Goal: Information Seeking & Learning: Learn about a topic

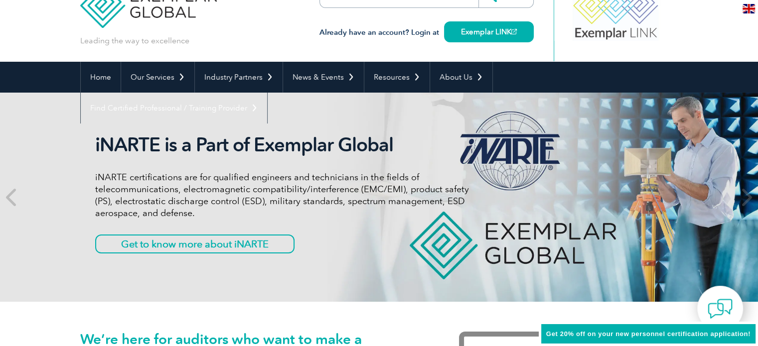
scroll to position [50, 0]
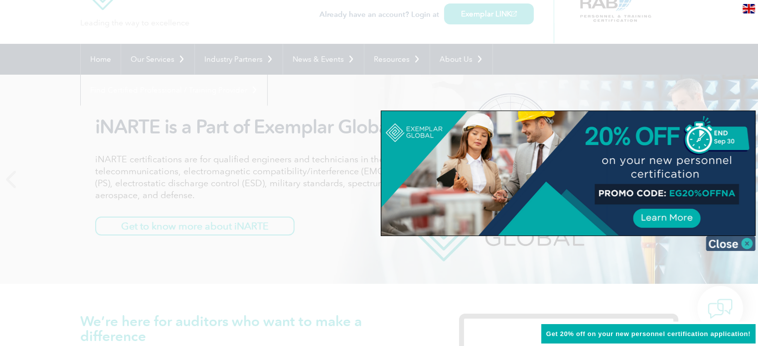
click at [754, 246] on img at bounding box center [731, 243] width 50 height 15
drag, startPoint x: 754, startPoint y: 246, endPoint x: 747, endPoint y: 245, distance: 7.0
click at [754, 246] on span at bounding box center [746, 179] width 24 height 209
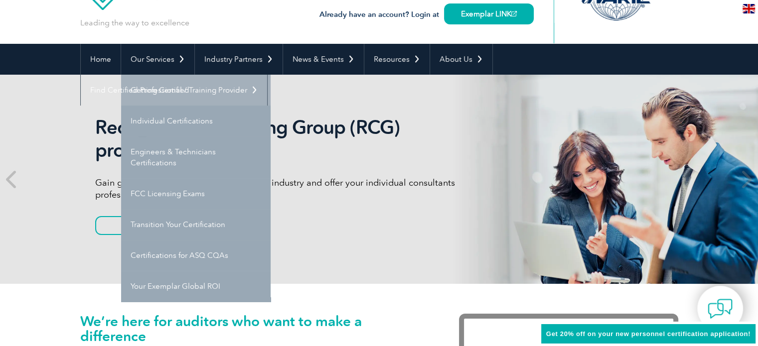
click at [181, 90] on link "Getting Certified" at bounding box center [196, 90] width 150 height 31
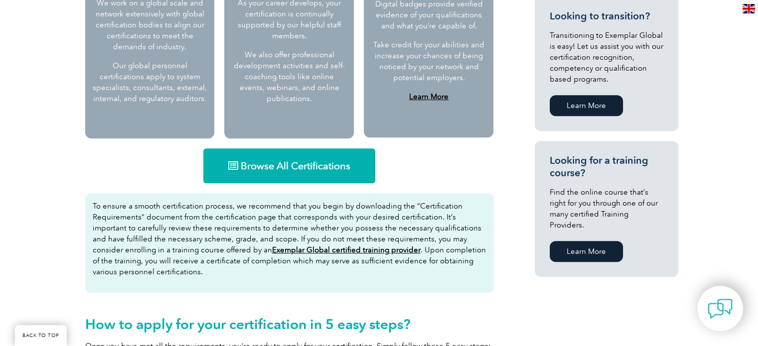
scroll to position [548, 0]
click at [313, 166] on span "Browse All Certifications" at bounding box center [296, 165] width 110 height 10
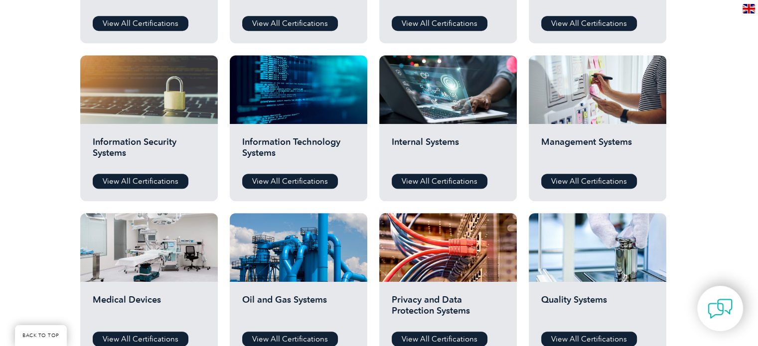
scroll to position [548, 0]
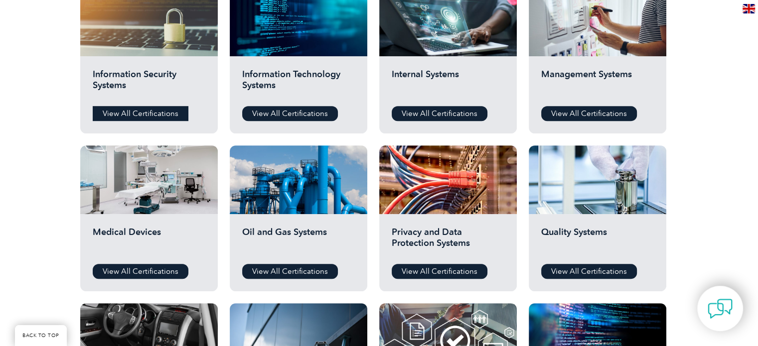
click at [121, 112] on link "View All Certifications" at bounding box center [141, 113] width 96 height 15
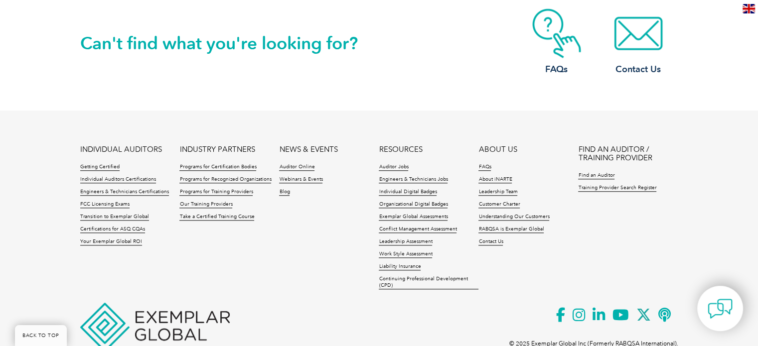
scroll to position [916, 0]
